Goal: Transaction & Acquisition: Purchase product/service

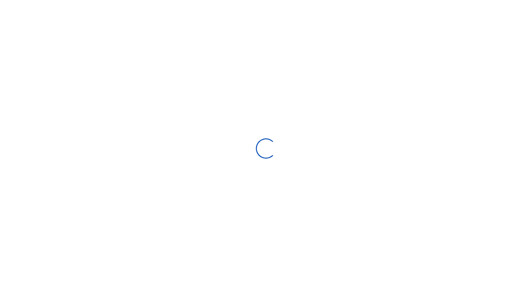
scroll to position [0, 0]
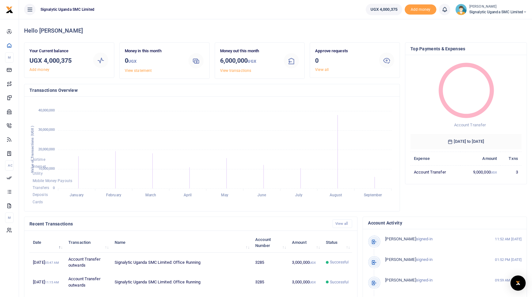
click at [32, 11] on icon at bounding box center [30, 9] width 6 height 7
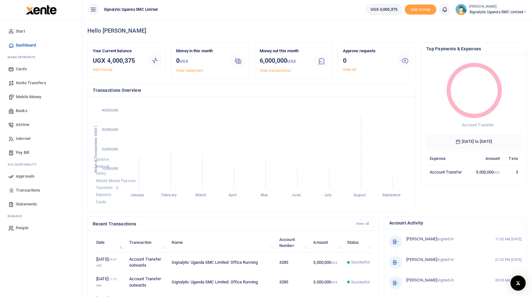
click at [39, 82] on span "Xente Transfers" at bounding box center [31, 83] width 30 height 6
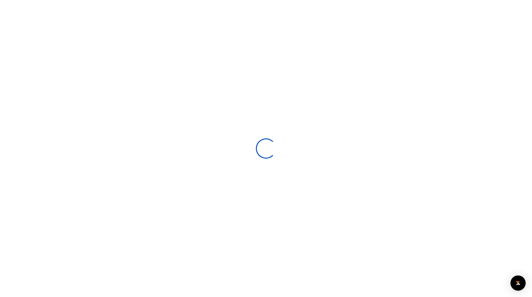
select select
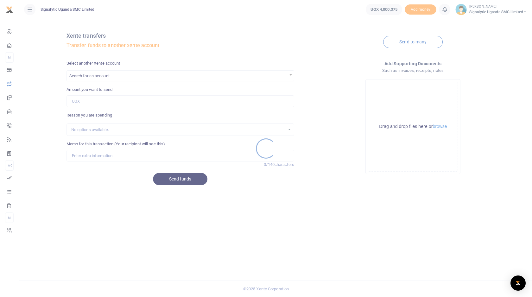
click at [148, 78] on div at bounding box center [266, 148] width 532 height 297
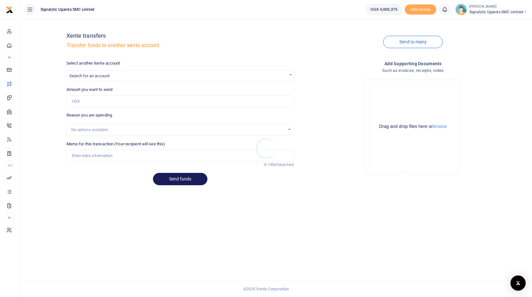
click at [137, 78] on div at bounding box center [266, 148] width 532 height 297
click at [127, 78] on span "Search for an account" at bounding box center [180, 76] width 227 height 10
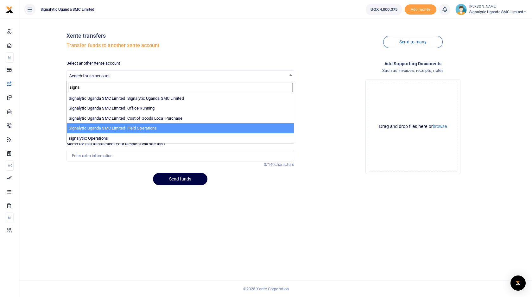
type input "signa"
select select "4066"
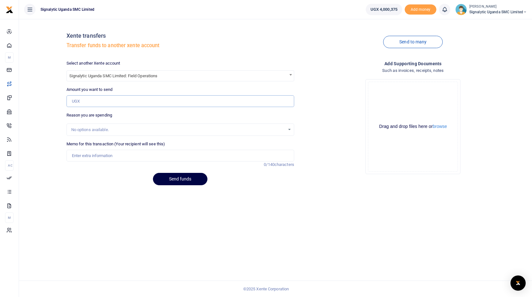
click at [124, 100] on input "Amount you want to send" at bounding box center [180, 101] width 228 height 12
type input "1,000,000"
click at [115, 153] on input "Memo for this transaction (Your recipient will see this)" at bounding box center [180, 156] width 228 height 12
type input "Inter wallet transfer"
click at [188, 180] on button "Send funds" at bounding box center [180, 179] width 54 height 12
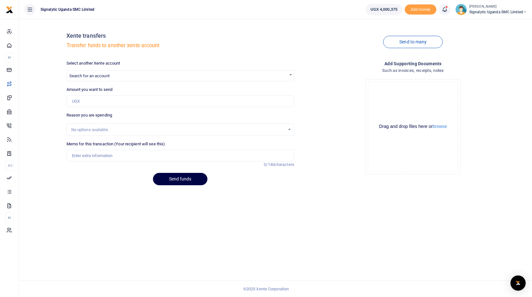
click at [499, 14] on span "Signalytic Uganda SMC Limited" at bounding box center [498, 12] width 58 height 6
click at [497, 20] on link "Switch accounts" at bounding box center [497, 23] width 55 height 9
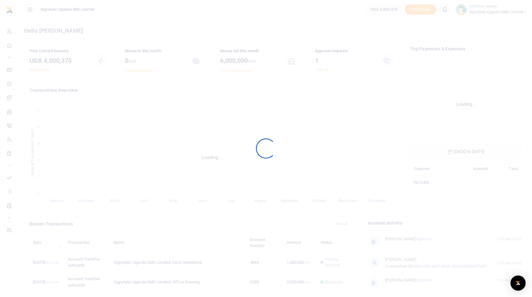
scroll to position [99, 111]
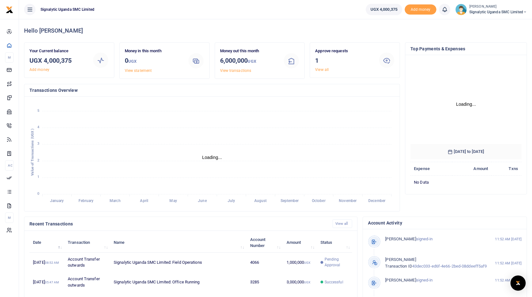
click at [255, 28] on h4 "Hello Elvis" at bounding box center [275, 30] width 503 height 7
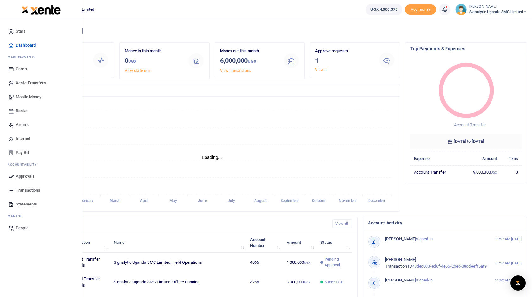
scroll to position [0, 0]
click at [27, 176] on span "Approvals" at bounding box center [25, 176] width 19 height 6
click at [27, 175] on span "Approvals" at bounding box center [25, 176] width 19 height 6
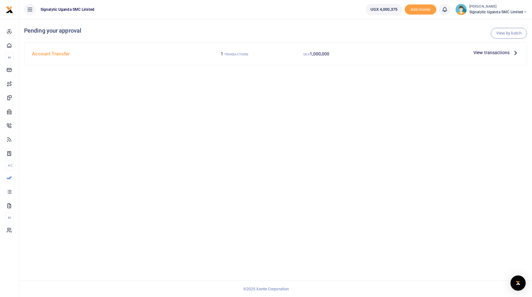
click at [419, 53] on div at bounding box center [413, 52] width 113 height 9
click at [482, 53] on span "View transactions" at bounding box center [491, 52] width 36 height 7
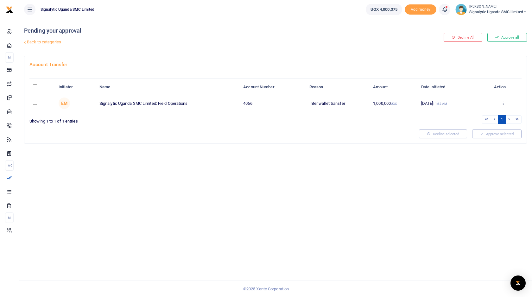
click at [505, 103] on div "Approve Decline Details" at bounding box center [502, 103] width 30 height 6
click at [504, 102] on icon at bounding box center [503, 103] width 4 height 4
click at [484, 112] on link "Approve" at bounding box center [479, 113] width 50 height 9
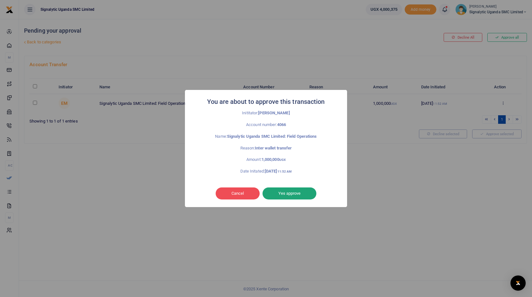
click at [297, 196] on button "Yes approve" at bounding box center [289, 193] width 54 height 12
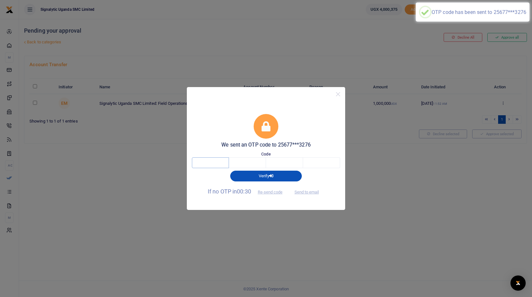
click at [209, 166] on input "text" at bounding box center [210, 162] width 37 height 11
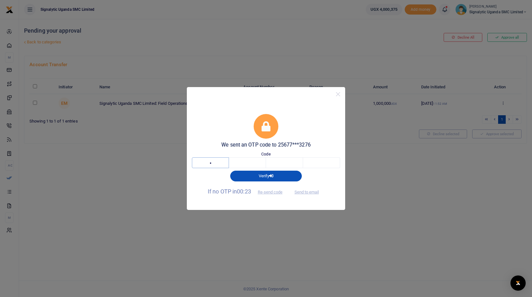
type input "6"
type input "4"
type input "7"
type input "3"
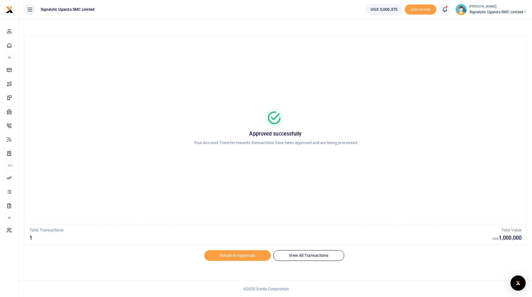
click at [506, 15] on span "Signalytic Uganda SMC Limited" at bounding box center [498, 12] width 58 height 6
click at [501, 21] on link "Switch accounts" at bounding box center [497, 23] width 55 height 9
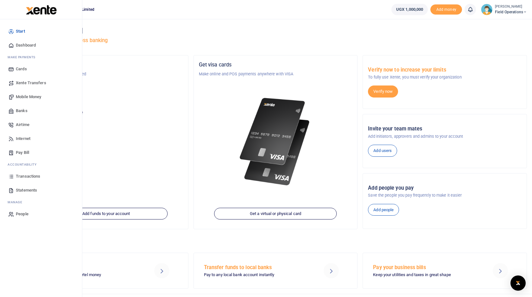
click at [29, 96] on span "Mobile Money" at bounding box center [28, 97] width 25 height 6
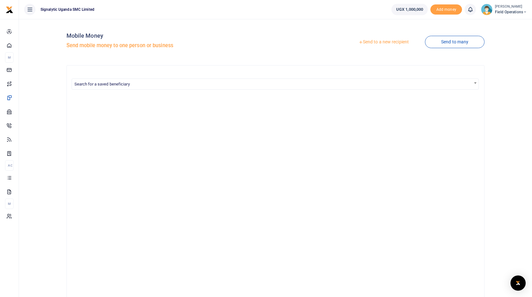
click at [394, 42] on link "Send to a new recipient" at bounding box center [383, 41] width 83 height 11
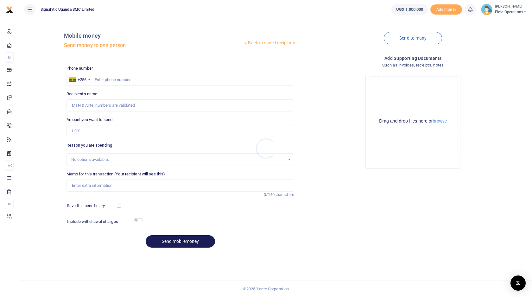
click at [131, 79] on div at bounding box center [266, 148] width 532 height 297
click at [120, 79] on input "text" at bounding box center [180, 80] width 228 height 12
paste input "256768691457"
type input "256768691457"
type input "[PERSON_NAME]"
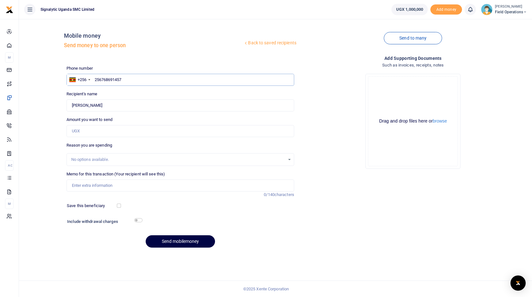
type input "256768691457"
click at [109, 133] on input "Amount you want to send" at bounding box center [180, 131] width 228 height 12
type input "250,000"
click at [103, 188] on input "Memo for this transaction (Your recipient will see this)" at bounding box center [180, 185] width 228 height 12
paste input "REQSN00098"
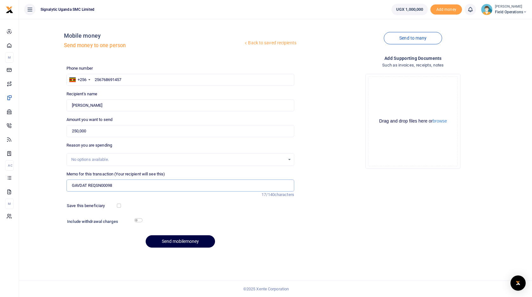
click at [88, 185] on input "GAVDAT REQSN00098" at bounding box center [180, 185] width 228 height 12
paste input "Bundle renewal for 15 notes and 1 SAND system"
click at [131, 185] on input "GAVDAT Bundle renewal for 15 notes and 1 SAND system REQSN00098" at bounding box center [180, 185] width 228 height 12
type input "GAVDAT Bundle renewal for 15 nodes and 1 SAND system REQSN00098"
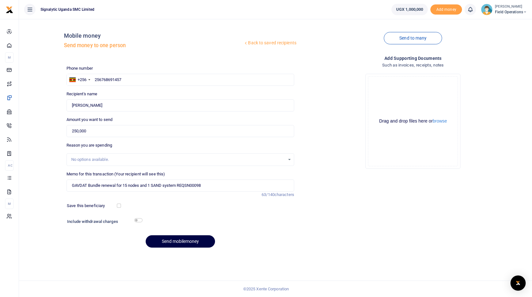
click at [53, 187] on div "Back to saved recipients Mobile money Send money to one person Send to many Pho…" at bounding box center [276, 138] width 508 height 228
click at [118, 206] on input "checkbox" at bounding box center [119, 205] width 4 height 4
checkbox input "true"
click at [190, 244] on button "Send mobilemoney" at bounding box center [180, 241] width 69 height 12
click at [503, 8] on small "[PERSON_NAME]" at bounding box center [511, 6] width 32 height 5
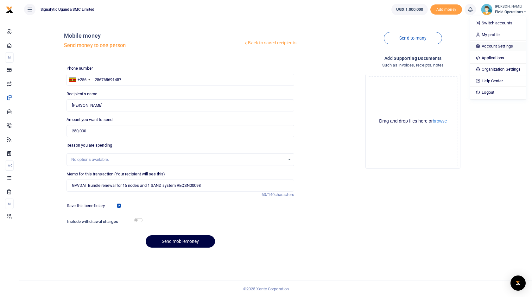
click at [494, 43] on link "Account Settings" at bounding box center [497, 46] width 55 height 9
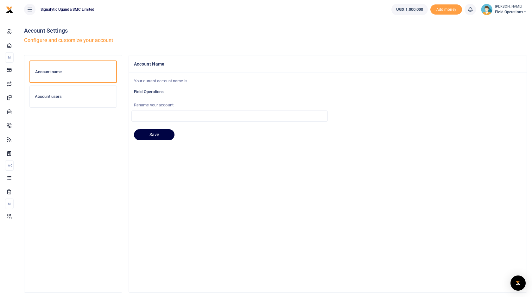
click at [74, 96] on h6 "Account users" at bounding box center [73, 96] width 77 height 5
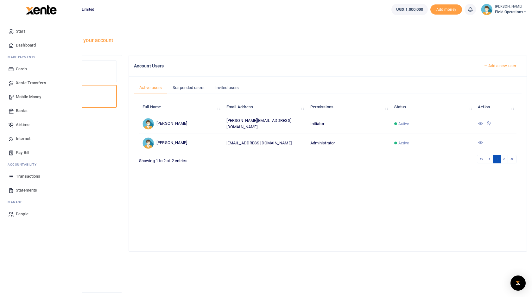
click at [30, 100] on link "Mobile Money" at bounding box center [41, 97] width 72 height 14
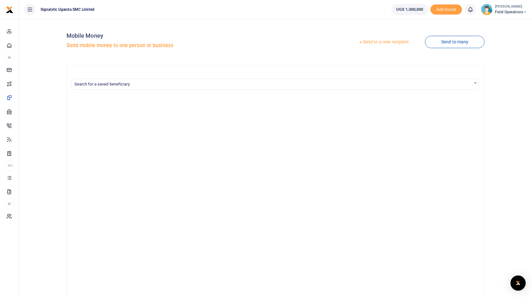
click at [160, 85] on span "Search for a saved beneficiary" at bounding box center [275, 84] width 407 height 10
type input "bonit"
click at [397, 38] on link "Send to a new recipient" at bounding box center [383, 41] width 83 height 11
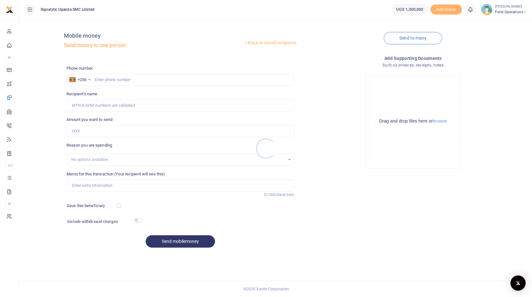
click at [161, 79] on div at bounding box center [266, 148] width 532 height 297
click at [119, 186] on input "Memo for this transaction (Your recipient will see this)" at bounding box center [180, 185] width 228 height 12
paste input "Bundle renewal for 15 notes and 1 SAND system"
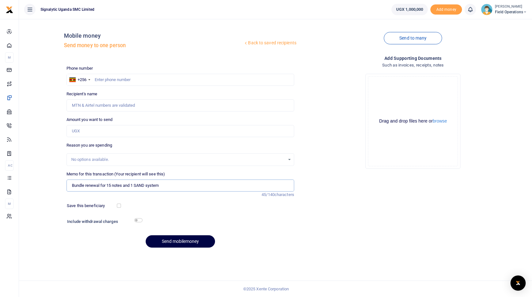
click at [73, 184] on input "Bundle renewal for 15 notes and 1 SAND system" at bounding box center [180, 185] width 228 height 12
type input "Bundle renewal for 15 notes and 1 SAND system"
click at [145, 77] on input "text" at bounding box center [180, 80] width 228 height 12
paste input "256768691457"
type input "256768691457"
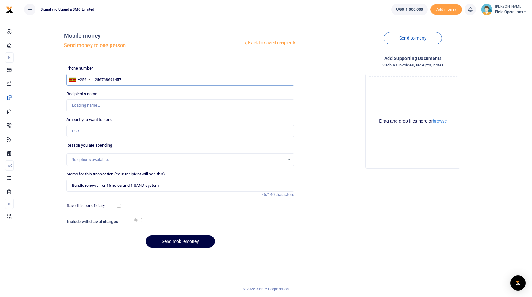
type input "Bonita Beatrice Nanziri"
type input "256768691457"
click at [131, 132] on input "Amount you want to send" at bounding box center [180, 131] width 228 height 12
type input "250,000"
click at [103, 80] on input "256768691457" at bounding box center [180, 80] width 228 height 12
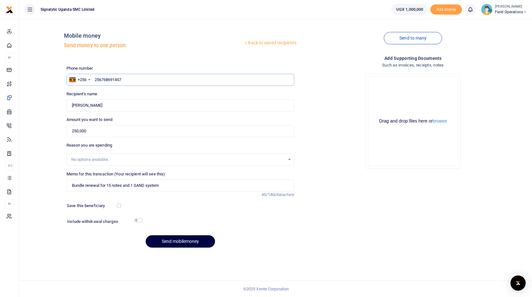
click at [102, 80] on input "256768691457" at bounding box center [180, 80] width 228 height 12
type input "2768691457"
type input "768691457"
type input "Bonita Beatrice Nanziri"
type input "768691457"
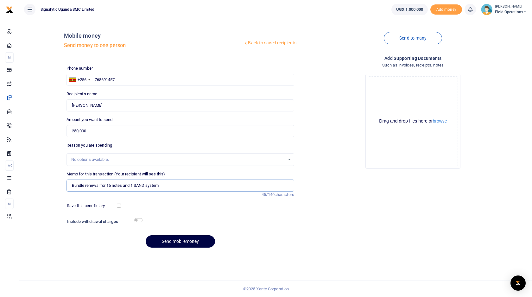
click at [71, 186] on input "Bundle renewal for 15 notes and 1 SAND system" at bounding box center [180, 185] width 228 height 12
paste input "REQSN00098"
type input "GAVI REQSN00098 Bundle renewal for 15 notes and 1 SAND system"
click at [160, 212] on div "Phone number +256 Uganda +256 768691457 Phone is required. Recipient's name Fou…" at bounding box center [180, 159] width 233 height 188
click at [141, 219] on input "checkbox" at bounding box center [138, 220] width 8 height 4
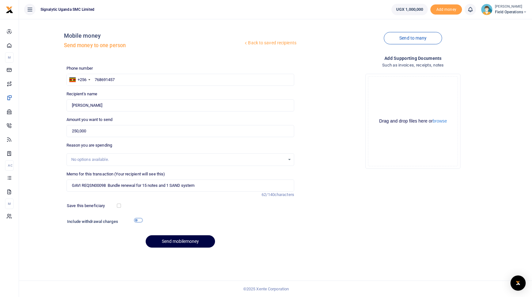
checkbox input "true"
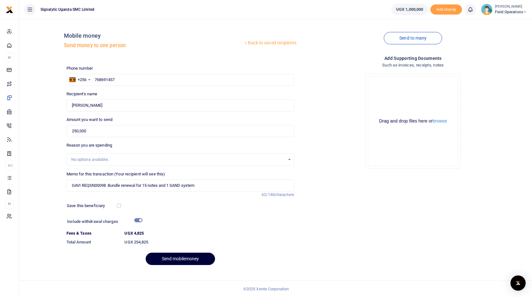
click at [175, 258] on button "Send mobilemoney" at bounding box center [180, 259] width 69 height 12
click at [222, 186] on input "GAVI REQSN00098 Bundle renewal for 15 notes and 1 SAND system" at bounding box center [180, 185] width 228 height 12
click at [520, 9] on small "[PERSON_NAME]" at bounding box center [511, 6] width 32 height 5
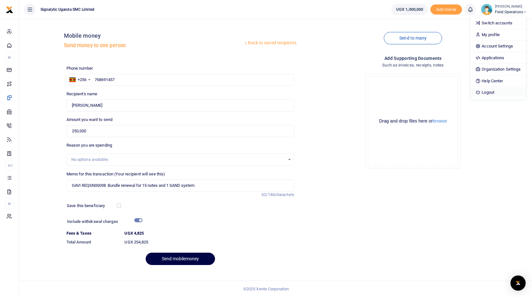
click at [499, 92] on link "Logout" at bounding box center [497, 92] width 55 height 9
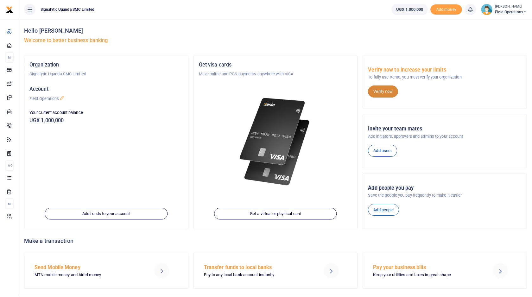
click at [390, 93] on link "Verify now" at bounding box center [383, 91] width 30 height 12
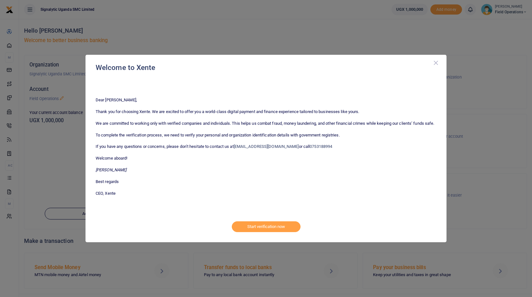
click at [436, 63] on button "Close" at bounding box center [436, 63] width 6 height 6
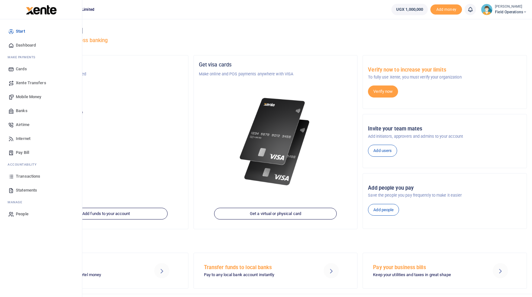
click at [33, 97] on span "Mobile Money" at bounding box center [28, 97] width 25 height 6
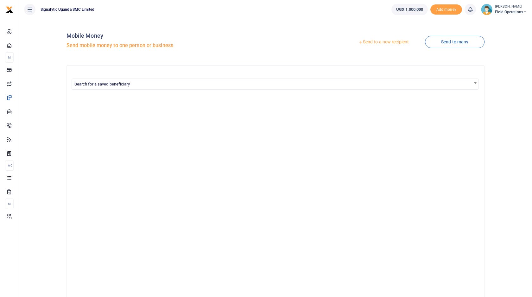
click at [384, 40] on link "Send to a new recipient" at bounding box center [383, 41] width 83 height 11
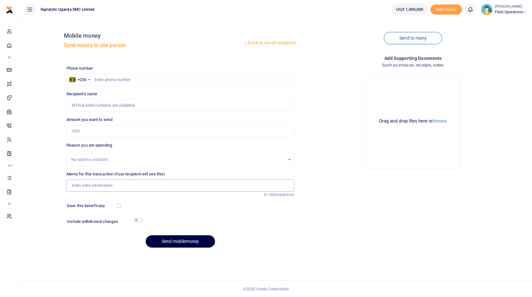
click at [117, 190] on input "Memo for this transaction (Your recipient will see this)" at bounding box center [180, 185] width 228 height 12
paste input "GAVI REQSN00098 Bundle renewal for 15 notes and 1 SAND system"
type input "GAVI REQSN00098 Bundle renewal for 15 notes and 1 SAND system"
click at [115, 135] on input "Amount you want to send" at bounding box center [180, 131] width 228 height 12
type input "250,000"
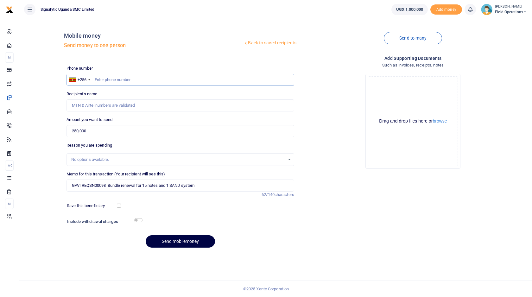
click at [142, 82] on input "text" at bounding box center [180, 80] width 228 height 12
paste input "256768691457"
type input "256768691457"
type input "Bonita Beatrice Nanziri"
type input "256768691457"
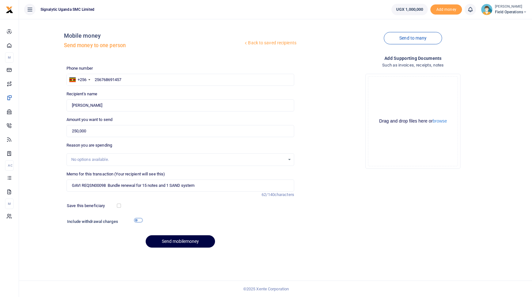
click at [141, 220] on input "checkbox" at bounding box center [138, 220] width 8 height 4
checkbox input "true"
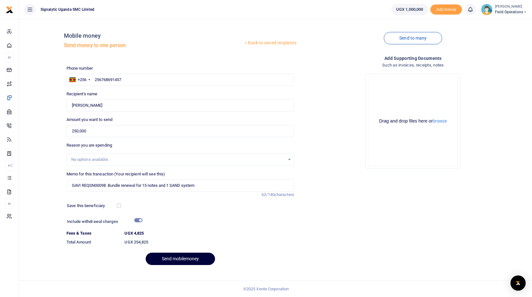
click at [172, 257] on button "Send mobilemoney" at bounding box center [180, 259] width 69 height 12
click at [30, 9] on icon at bounding box center [30, 9] width 6 height 7
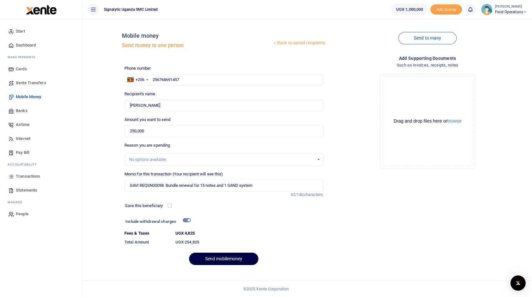
click at [25, 33] on link "Start" at bounding box center [41, 31] width 72 height 14
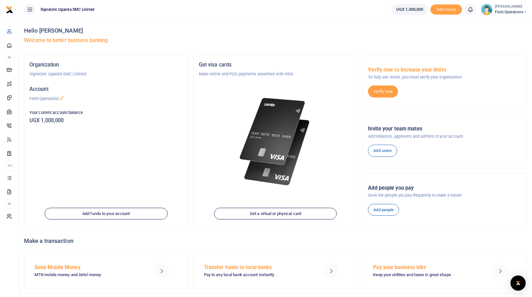
click at [510, 15] on ul "UGX 1,000,000 Add money Notifications 0 You have no new notification" at bounding box center [459, 9] width 146 height 19
click at [509, 9] on span "Field Operations" at bounding box center [511, 12] width 32 height 6
click at [497, 25] on link "Switch accounts" at bounding box center [497, 23] width 55 height 9
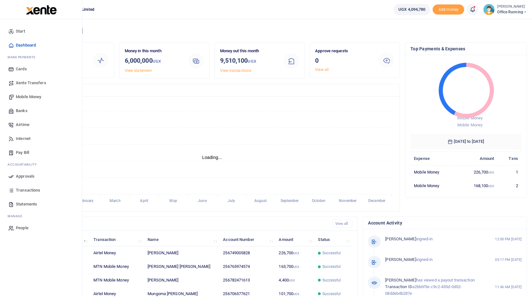
scroll to position [0, 0]
click at [32, 96] on span "Mobile Money" at bounding box center [28, 97] width 25 height 6
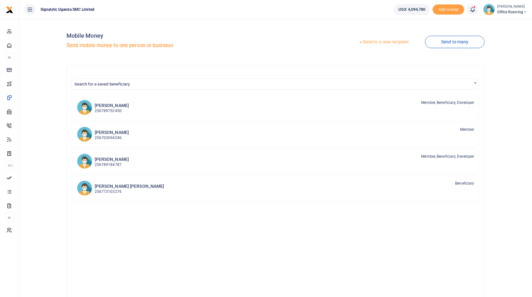
click at [253, 85] on span "Search for a saved beneficiary" at bounding box center [275, 84] width 407 height 10
type input "bon"
click at [390, 44] on link "Send to a new recipient" at bounding box center [383, 41] width 83 height 11
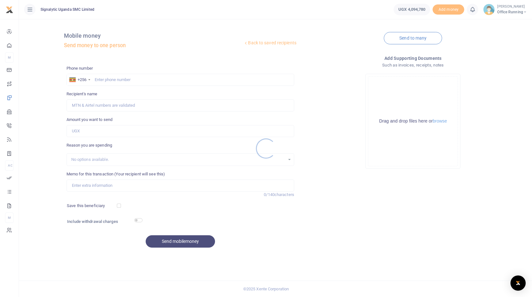
click at [129, 185] on div at bounding box center [266, 148] width 532 height 297
click at [119, 185] on div at bounding box center [266, 148] width 532 height 297
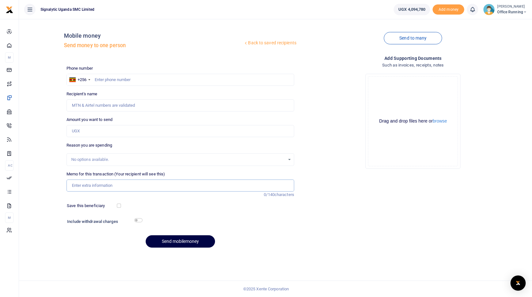
click at [115, 185] on input "Memo for this transaction (Your recipient will see this)" at bounding box center [180, 185] width 228 height 12
paste input "256768691457"
type input "256768691457"
click at [130, 77] on input "text" at bounding box center [180, 80] width 228 height 12
paste input "256768691457"
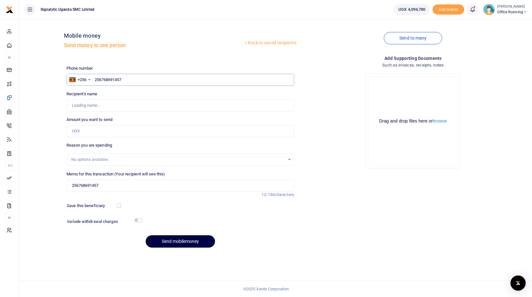
type input "256768691457"
click at [103, 138] on div "Phone number +256 Uganda +256 256768691457 Phone is required. Recipient's name …" at bounding box center [180, 159] width 233 height 188
click at [104, 133] on input "Amount you want to send" at bounding box center [180, 131] width 228 height 12
type input "Bonita Beatrice Nanziri"
type input "250,000"
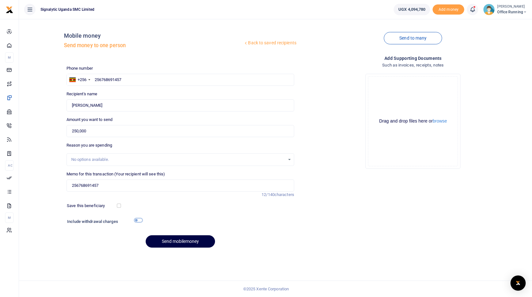
click at [139, 220] on input "checkbox" at bounding box center [138, 220] width 8 height 4
checkbox input "true"
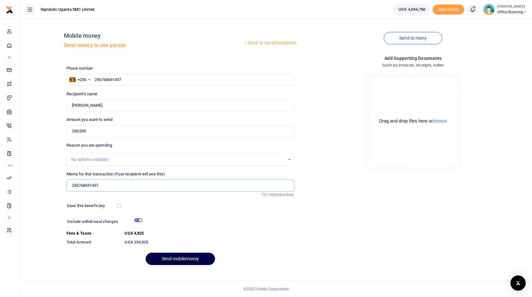
click at [115, 188] on input "256768691457" at bounding box center [180, 185] width 228 height 12
type input "G"
click at [85, 186] on input "GAVI DAT" at bounding box center [180, 185] width 228 height 12
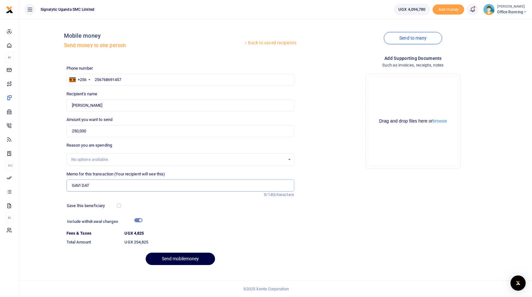
click at [85, 186] on input "GAVI DAT" at bounding box center [180, 185] width 228 height 12
paste input "GAVI DATA Bundle renewal for 15 nodes and 1 SAND system"
paste input "DATA Bundle renewal for 15 nodes and 1 SAND system"
paste input "REQSN00098"
type input "GAVI DATA Bundle renewal for 15 nodes and 1 SAND system REQSN00098"
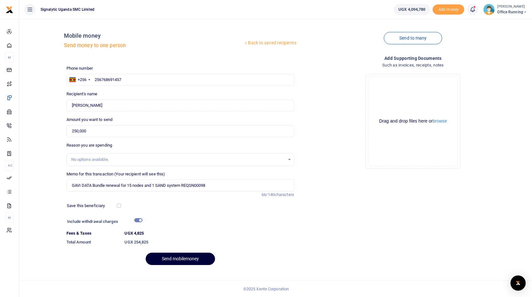
click at [189, 262] on button "Send mobilemoney" at bounding box center [180, 259] width 69 height 12
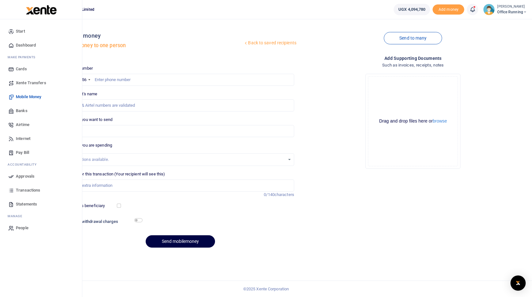
click at [30, 174] on span "Approvals" at bounding box center [25, 176] width 19 height 6
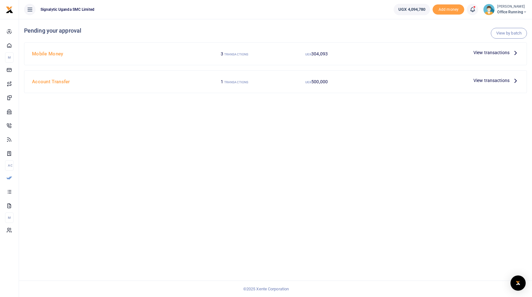
click at [491, 53] on span "View transactions" at bounding box center [491, 52] width 36 height 7
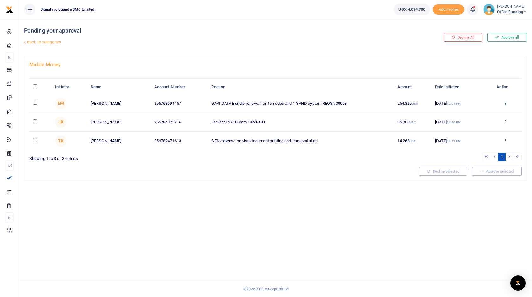
click at [506, 102] on icon at bounding box center [505, 103] width 4 height 4
click at [484, 115] on link "Approve" at bounding box center [482, 113] width 50 height 9
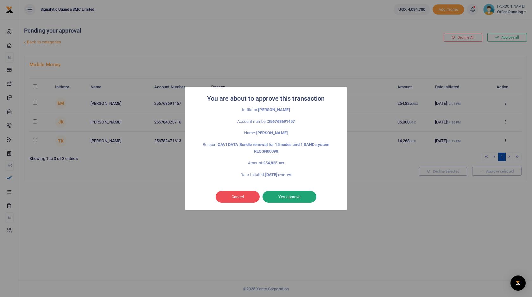
click at [304, 195] on button "Yes approve" at bounding box center [289, 197] width 54 height 12
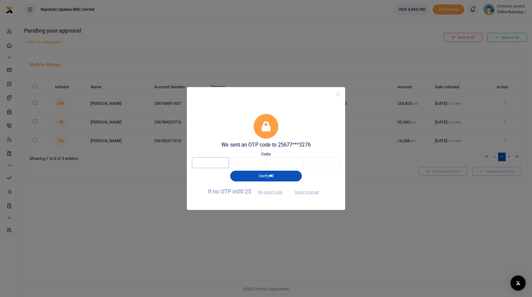
click at [215, 165] on input "text" at bounding box center [210, 162] width 37 height 11
type input "6"
type input "7"
type input "9"
type input "4"
